Goal: Task Accomplishment & Management: Manage account settings

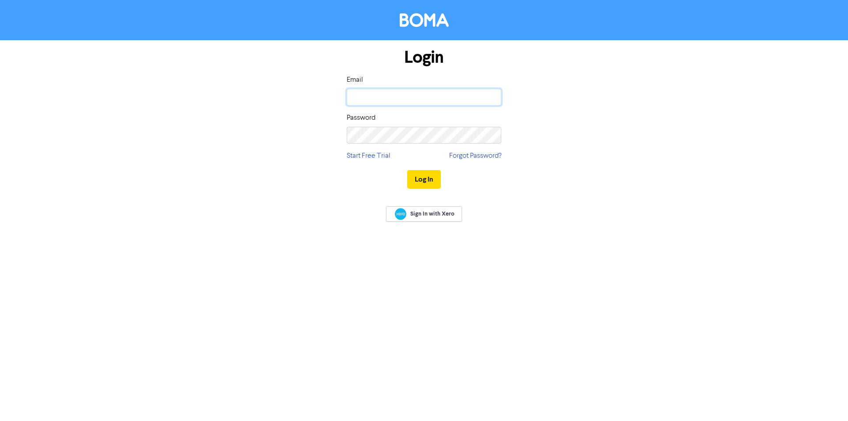
click at [415, 97] on input "email" at bounding box center [424, 97] width 155 height 17
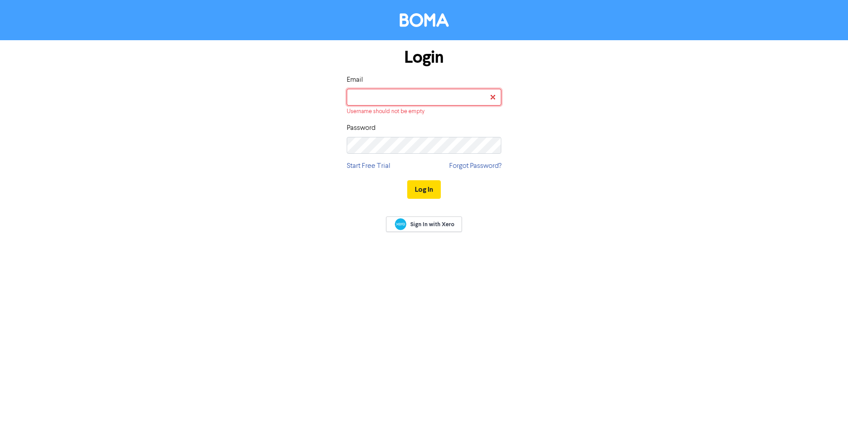
click at [399, 98] on input "email" at bounding box center [424, 97] width 155 height 17
click at [435, 96] on input "email" at bounding box center [424, 97] width 155 height 17
paste input "[EMAIL_ADDRESS][DOMAIN_NAME]"
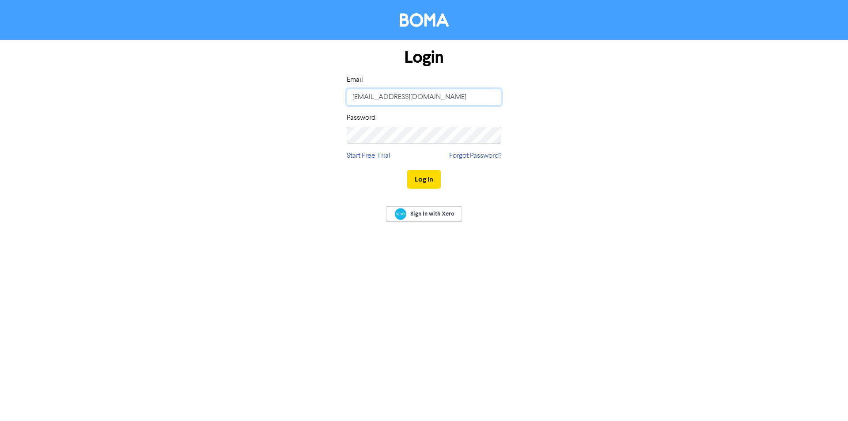
type input "[EMAIL_ADDRESS][DOMAIN_NAME]"
click at [429, 180] on button "Log In" at bounding box center [424, 179] width 34 height 19
